Goal: Task Accomplishment & Management: Manage account settings

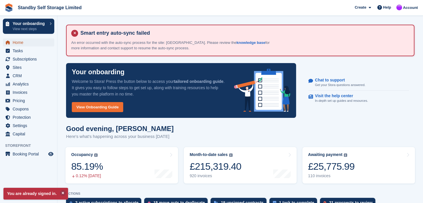
click at [17, 43] on span "Home" at bounding box center [30, 43] width 34 height 8
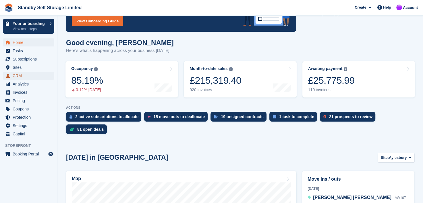
click at [17, 76] on span "CRM" at bounding box center [30, 76] width 34 height 8
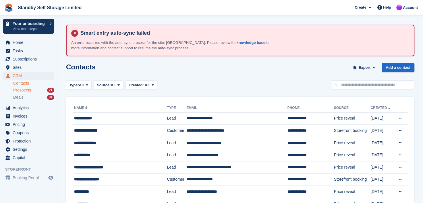
click at [18, 91] on span "Prospects" at bounding box center [22, 90] width 18 height 5
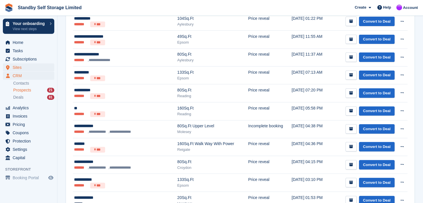
scroll to position [115, 0]
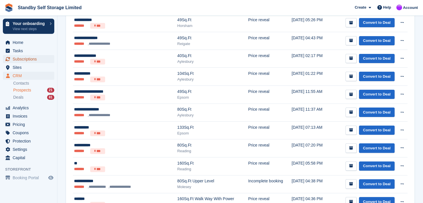
click at [20, 59] on span "Subscriptions" at bounding box center [30, 59] width 34 height 8
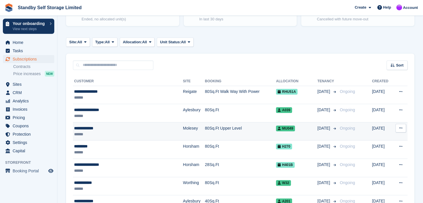
scroll to position [115, 0]
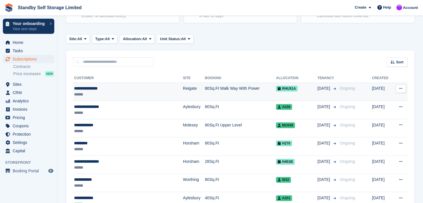
click at [85, 87] on div "**********" at bounding box center [117, 89] width 87 height 6
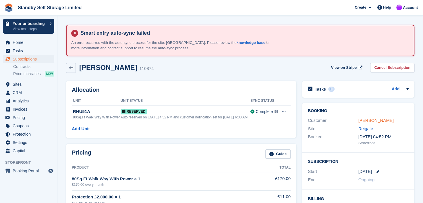
click at [361, 121] on link "Lauren Blackburn" at bounding box center [376, 120] width 35 height 5
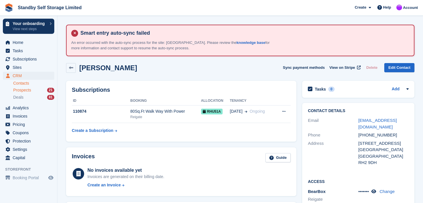
click at [17, 91] on span "Prospects" at bounding box center [22, 90] width 18 height 5
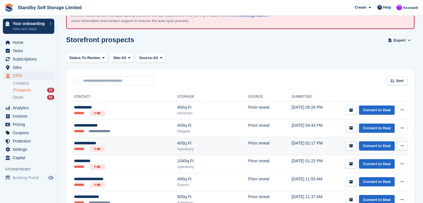
scroll to position [29, 0]
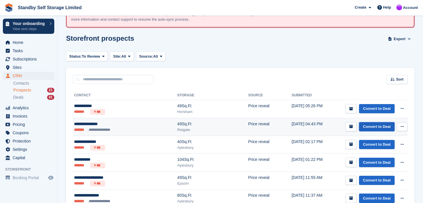
drag, startPoint x: 371, startPoint y: 126, endPoint x: 365, endPoint y: 128, distance: 5.9
click at [370, 127] on link "Convert to Deal" at bounding box center [377, 126] width 36 height 9
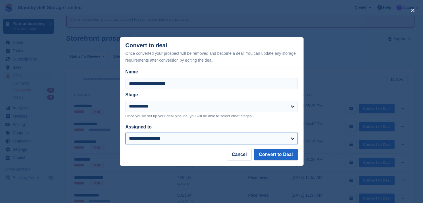
click at [141, 138] on select "**********" at bounding box center [212, 138] width 172 height 11
select select "****"
click at [126, 133] on select "**********" at bounding box center [212, 138] width 172 height 11
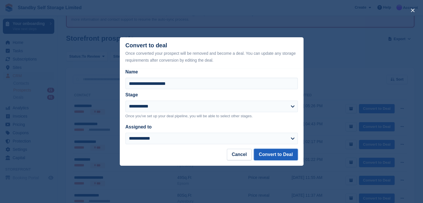
click at [277, 155] on button "Convert to Deal" at bounding box center [276, 154] width 44 height 11
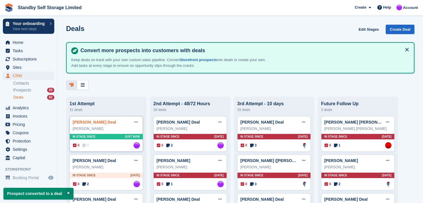
click at [87, 124] on link "Lauren Blackburn Deal" at bounding box center [94, 122] width 43 height 5
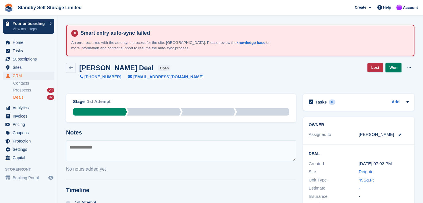
click at [398, 66] on link "Won" at bounding box center [394, 67] width 16 height 9
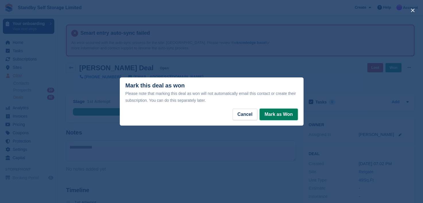
click at [278, 112] on button "Mark as Won" at bounding box center [279, 114] width 38 height 11
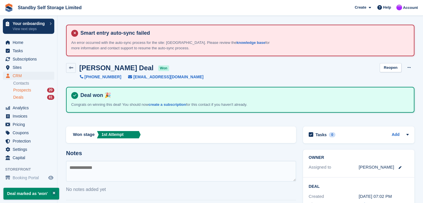
click at [16, 90] on span "Prospects" at bounding box center [22, 90] width 18 height 5
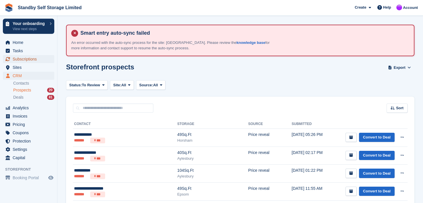
drag, startPoint x: 17, startPoint y: 59, endPoint x: 33, endPoint y: 58, distance: 16.2
click at [17, 59] on span "Subscriptions" at bounding box center [30, 59] width 34 height 8
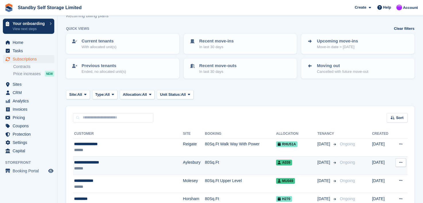
scroll to position [115, 0]
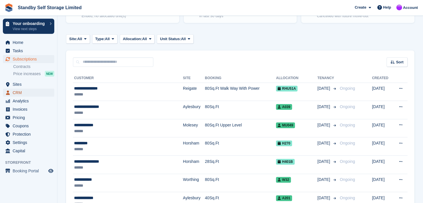
click at [17, 93] on span "CRM" at bounding box center [30, 93] width 34 height 8
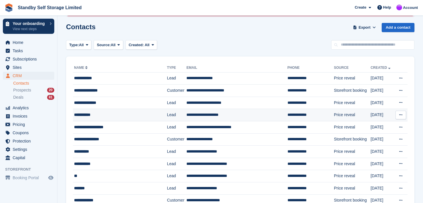
scroll to position [57, 0]
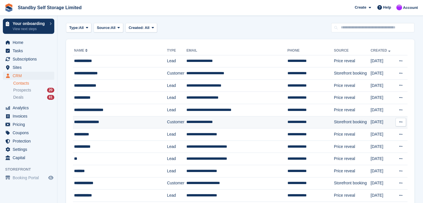
click at [97, 122] on div "**********" at bounding box center [115, 122] width 83 height 6
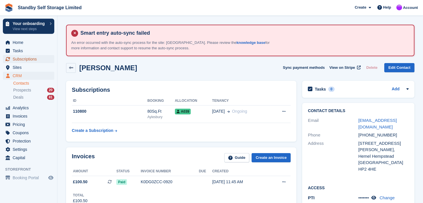
drag, startPoint x: 18, startPoint y: 59, endPoint x: 69, endPoint y: 54, distance: 50.8
click at [19, 58] on span "Subscriptions" at bounding box center [30, 59] width 34 height 8
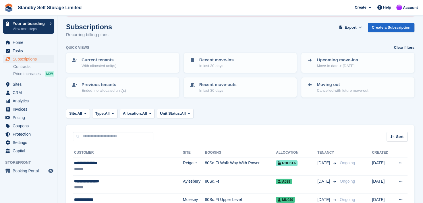
scroll to position [115, 0]
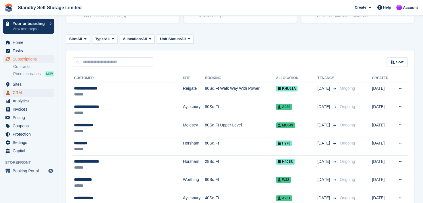
click at [15, 91] on span "CRM" at bounding box center [30, 93] width 34 height 8
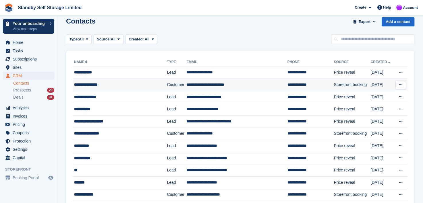
scroll to position [57, 0]
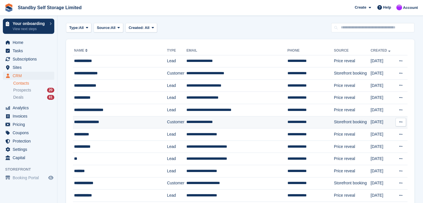
click at [94, 122] on div "**********" at bounding box center [115, 122] width 83 height 6
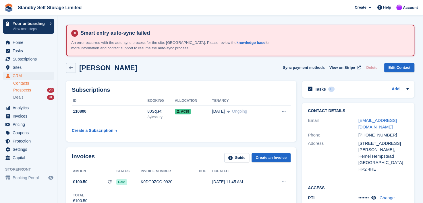
click at [16, 91] on span "Prospects" at bounding box center [22, 90] width 18 height 5
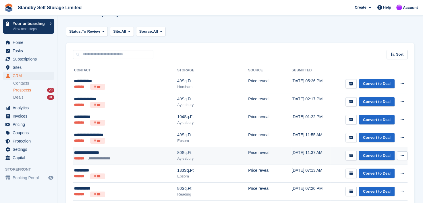
scroll to position [57, 0]
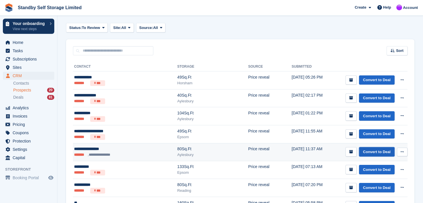
click at [369, 152] on link "Convert to Deal" at bounding box center [377, 151] width 36 height 9
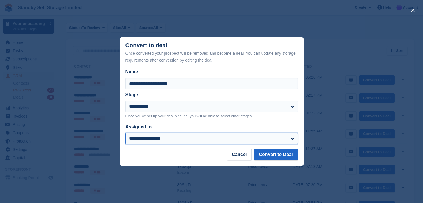
click at [154, 141] on select "**********" at bounding box center [212, 138] width 172 height 11
select select "****"
click at [126, 133] on select "**********" at bounding box center [212, 138] width 172 height 11
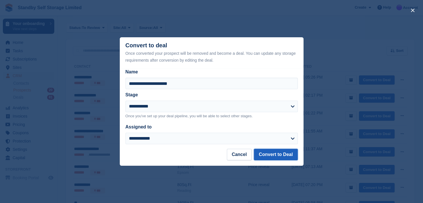
click at [269, 154] on button "Convert to Deal" at bounding box center [276, 154] width 44 height 11
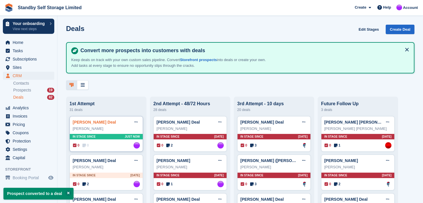
click at [83, 124] on link "Miss Gitta Farkas Deal" at bounding box center [94, 122] width 43 height 5
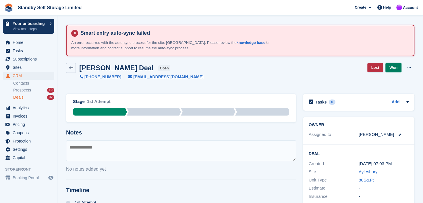
click at [396, 70] on link "Won" at bounding box center [394, 67] width 16 height 9
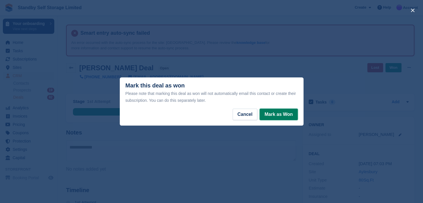
click at [268, 117] on button "Mark as Won" at bounding box center [279, 114] width 38 height 11
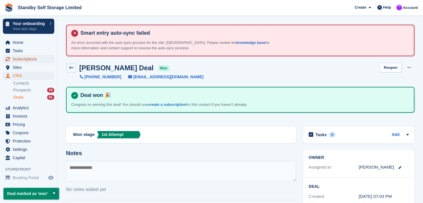
click at [21, 56] on span "Subscriptions" at bounding box center [30, 59] width 34 height 8
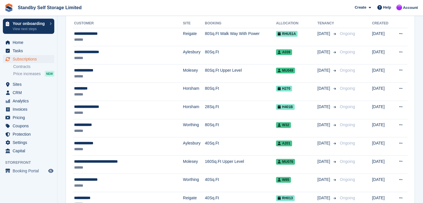
scroll to position [172, 0]
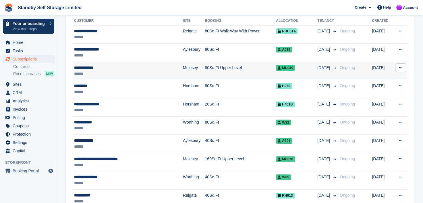
click at [80, 67] on div "**********" at bounding box center [117, 68] width 87 height 6
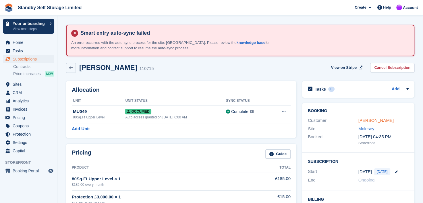
click at [366, 123] on link "Gerald Sakala" at bounding box center [376, 120] width 35 height 5
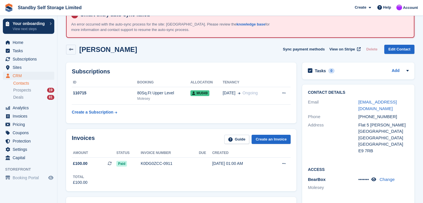
scroll to position [29, 0]
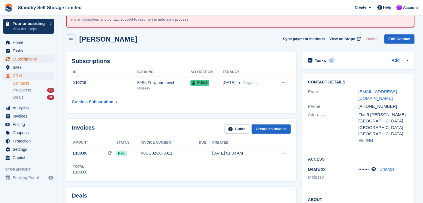
click at [23, 59] on span "Subscriptions" at bounding box center [30, 59] width 34 height 8
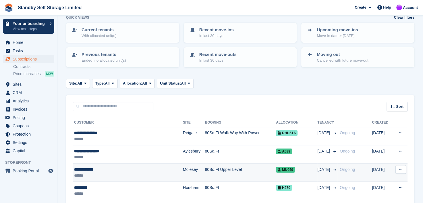
scroll to position [86, 0]
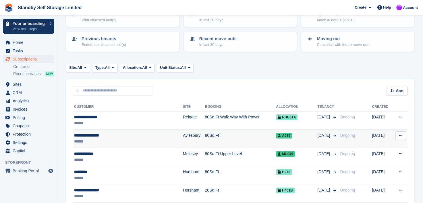
click at [84, 135] on div "**********" at bounding box center [117, 136] width 87 height 6
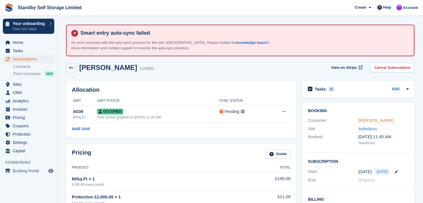
click at [372, 118] on link "Miss Gitta Farkas" at bounding box center [376, 120] width 35 height 5
click at [25, 59] on span "Subscriptions" at bounding box center [30, 59] width 34 height 8
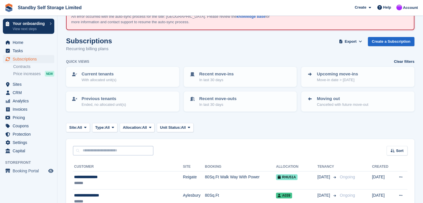
scroll to position [144, 0]
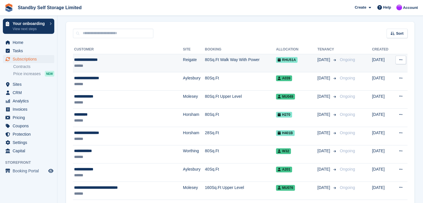
click at [79, 59] on div "**********" at bounding box center [117, 60] width 87 height 6
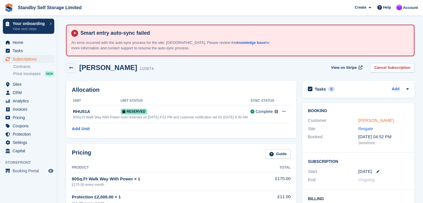
click at [369, 122] on link "[PERSON_NAME]" at bounding box center [376, 120] width 35 height 5
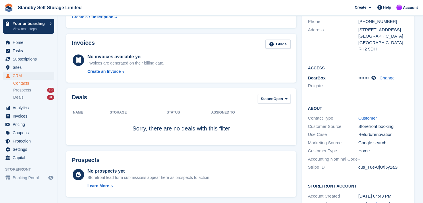
scroll to position [45, 0]
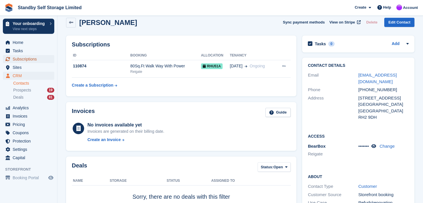
click at [18, 60] on span "Subscriptions" at bounding box center [30, 59] width 34 height 8
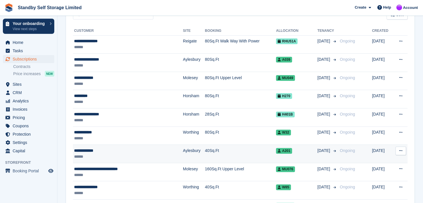
scroll to position [172, 0]
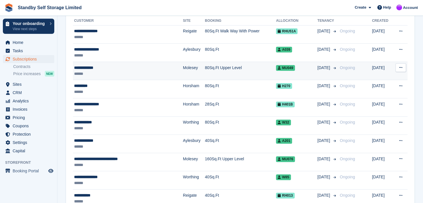
click at [83, 66] on div "**********" at bounding box center [117, 68] width 87 height 6
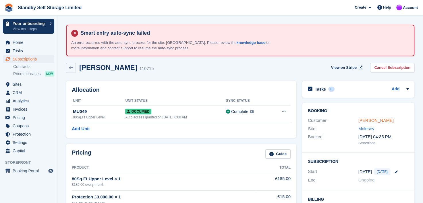
click at [374, 120] on link "[PERSON_NAME]" at bounding box center [376, 120] width 35 height 5
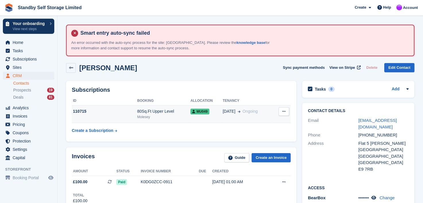
click at [259, 116] on td "28 Sep Ongoing" at bounding box center [248, 115] width 51 height 18
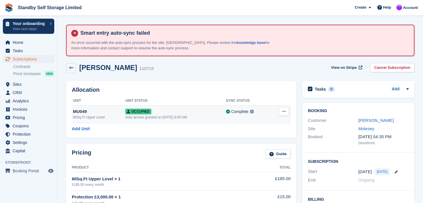
click at [284, 112] on icon at bounding box center [283, 112] width 3 height 4
click at [263, 112] on div "Complete Last synced at [DATE] 6:00 AM Learn more →" at bounding box center [248, 112] width 45 height 7
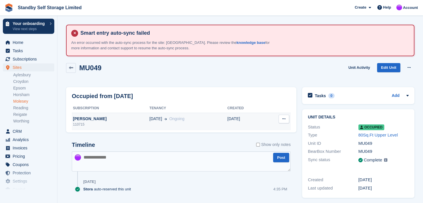
click at [285, 119] on icon at bounding box center [283, 119] width 3 height 4
click at [247, 119] on td "[DATE]" at bounding box center [246, 121] width 36 height 17
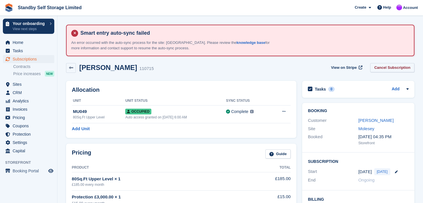
click at [387, 63] on link "Cancel Subscription" at bounding box center [392, 67] width 44 height 9
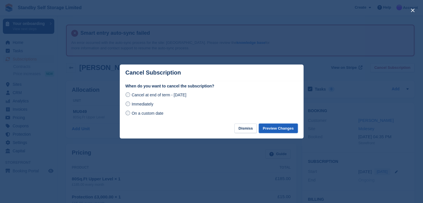
click at [276, 128] on button "Preview Changes" at bounding box center [278, 128] width 39 height 9
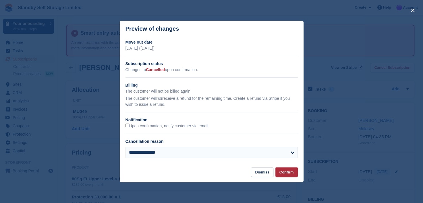
click at [282, 172] on button "Confirm" at bounding box center [287, 172] width 22 height 9
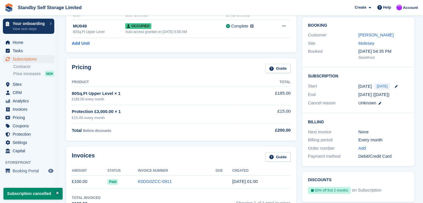
scroll to position [57, 0]
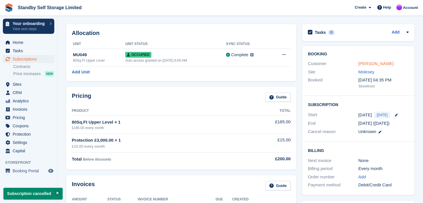
click at [363, 62] on link "[PERSON_NAME]" at bounding box center [376, 63] width 35 height 5
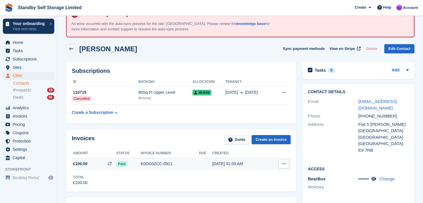
scroll to position [57, 0]
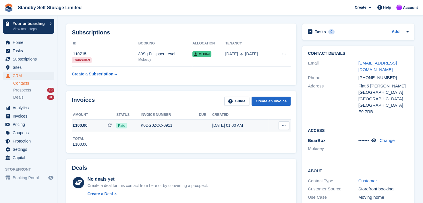
drag, startPoint x: 285, startPoint y: 126, endPoint x: 280, endPoint y: 132, distance: 8.4
click at [285, 126] on icon at bounding box center [283, 126] width 3 height 4
click at [246, 146] on p "View on Stripe" at bounding box center [262, 145] width 50 height 9
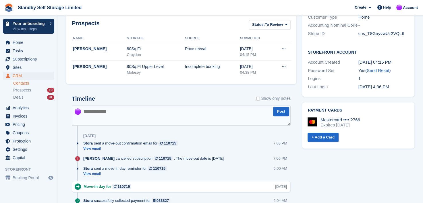
scroll to position [259, 0]
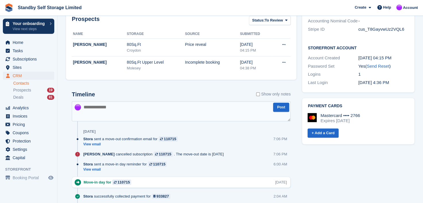
click at [89, 110] on textarea at bounding box center [181, 111] width 219 height 20
click at [126, 108] on textarea "**********" at bounding box center [181, 111] width 219 height 20
type textarea "**********"
click at [252, 113] on textarea "**********" at bounding box center [181, 111] width 219 height 20
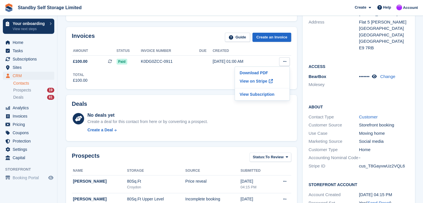
scroll to position [57, 0]
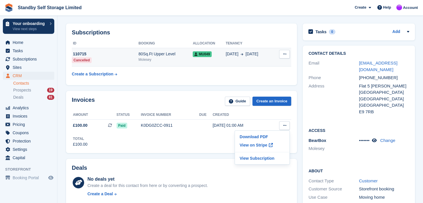
click at [284, 54] on icon at bounding box center [284, 54] width 3 height 4
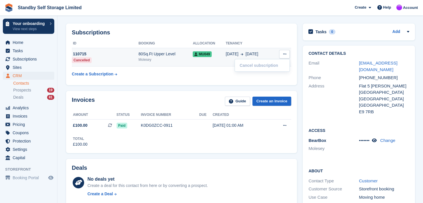
click at [269, 54] on div "[DATE] Sep" at bounding box center [250, 54] width 48 height 6
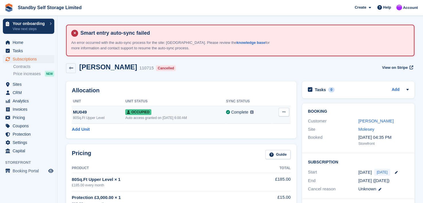
click at [287, 110] on button at bounding box center [284, 112] width 11 height 9
click at [245, 135] on p "Deallocate" at bounding box center [262, 135] width 50 height 7
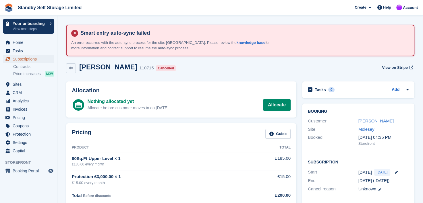
click at [29, 59] on span "Subscriptions" at bounding box center [30, 59] width 34 height 8
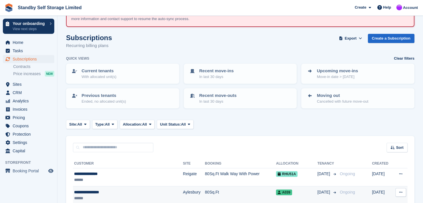
scroll to position [29, 0]
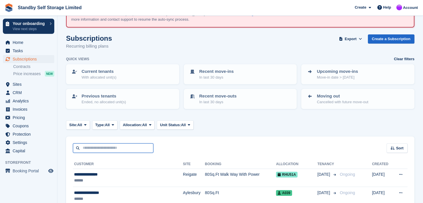
click at [88, 147] on input "text" at bounding box center [113, 148] width 80 height 9
type input "***"
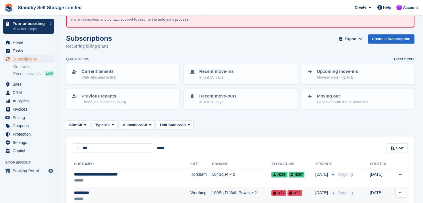
click at [82, 192] on div "**********" at bounding box center [118, 193] width 88 height 6
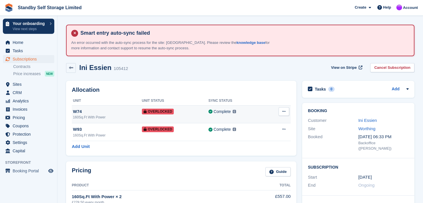
click at [283, 113] on icon at bounding box center [283, 112] width 3 height 4
click at [253, 123] on p "Remove Overlock" at bounding box center [262, 122] width 50 height 7
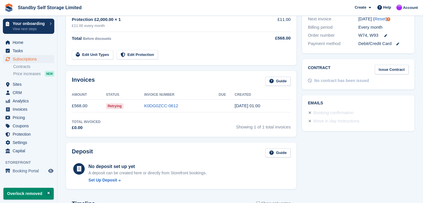
scroll to position [55, 0]
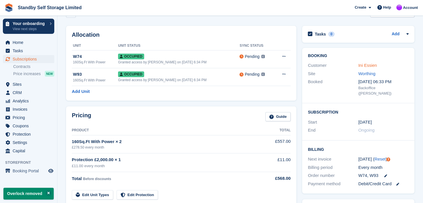
click at [372, 64] on link "Ini Essien" at bounding box center [368, 65] width 19 height 5
